Goal: Transaction & Acquisition: Obtain resource

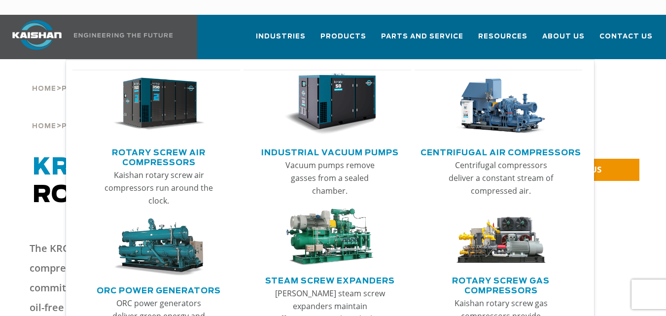
click at [151, 119] on img "Main menu" at bounding box center [159, 104] width 92 height 62
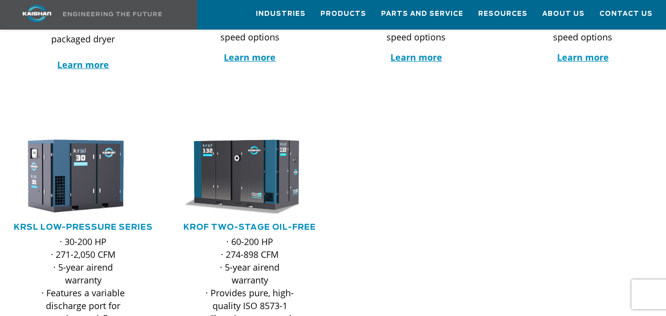
scroll to position [419, 0]
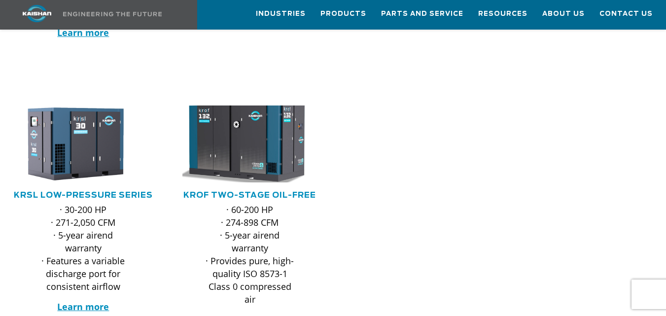
click at [250, 160] on img at bounding box center [242, 144] width 148 height 85
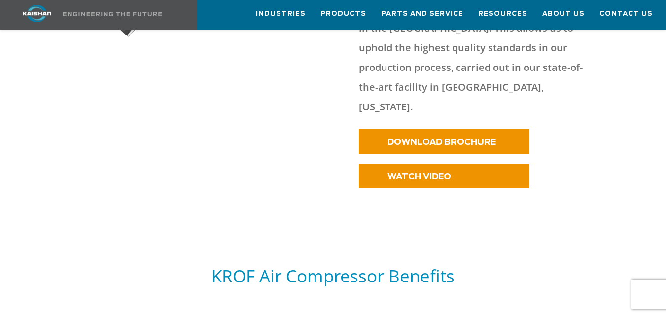
scroll to position [764, 0]
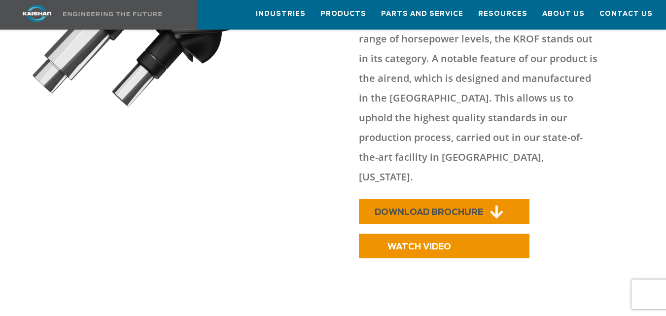
click at [442, 208] on span "DOWNLOAD BROCHURE" at bounding box center [429, 212] width 108 height 8
